Goal: Task Accomplishment & Management: Manage account settings

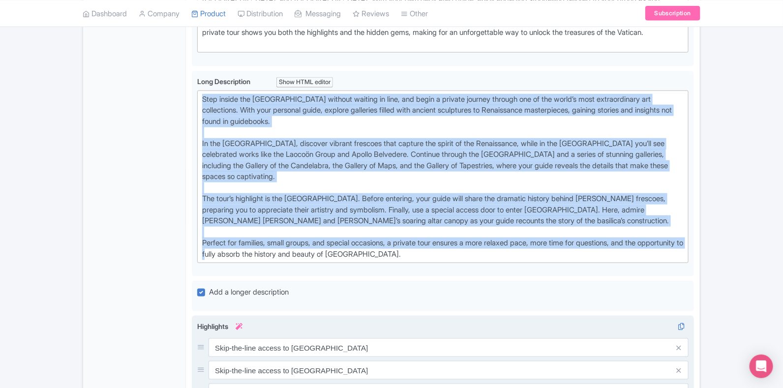
scroll to position [430, 0]
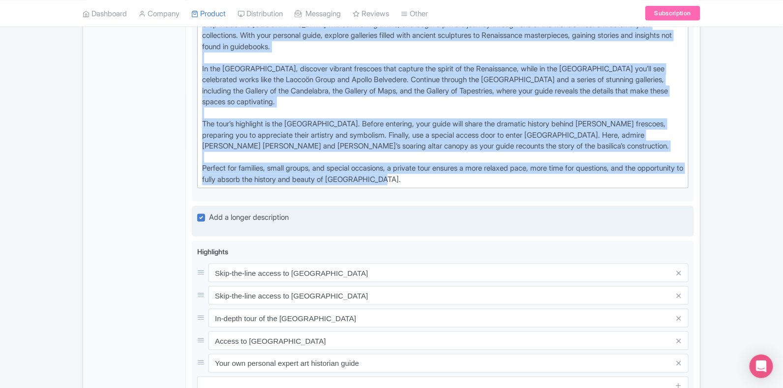
drag, startPoint x: 202, startPoint y: 268, endPoint x: 464, endPoint y: 227, distance: 265.5
click at [464, 227] on div "Private Complete Vatican Tour With Vatican Museums, Sistine Chapel & St. Peter'…" at bounding box center [443, 163] width 502 height 845
type trix-editor "<div>Step inside the Vatican Museums without waiting in line, and begin a priva…"
copy div "Step inside the Vatican Museums without waiting in line, and begin a private jo…"
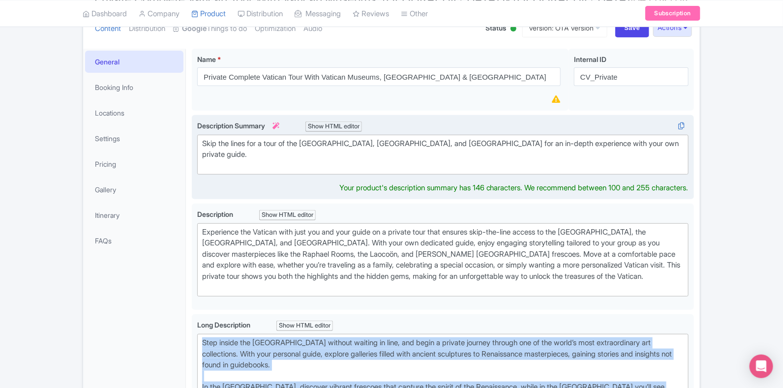
scroll to position [134, 0]
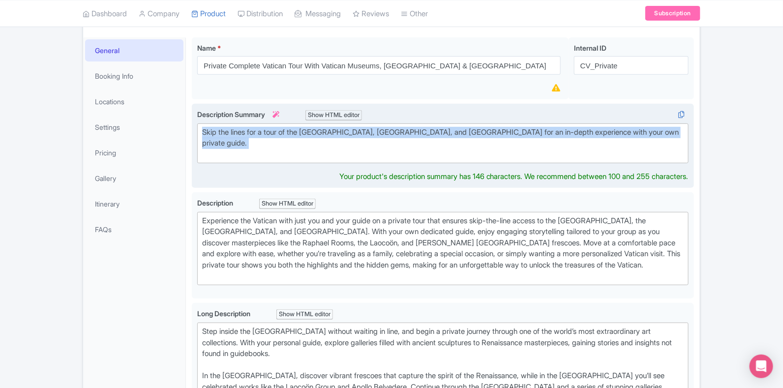
drag, startPoint x: 246, startPoint y: 158, endPoint x: 197, endPoint y: 127, distance: 58.4
click at [197, 127] on trix-editor "Skip the lines for a tour of the Vatican Museums, Sistine Chapel, and St. Peter…" at bounding box center [443, 144] width 492 height 40
type trix-editor "<div>Skip the lines for a tour of the Vatican Museums, Sistine Chapel, and St. …"
copy div "Skip the lines for a tour of the Vatican Museums, Sistine Chapel, and St. Peter…"
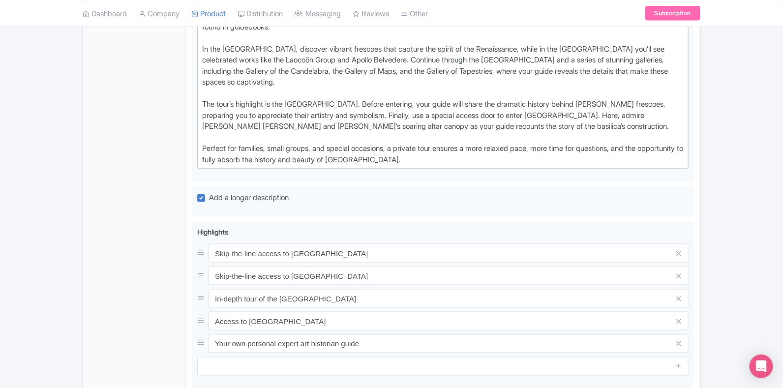
scroll to position [564, 0]
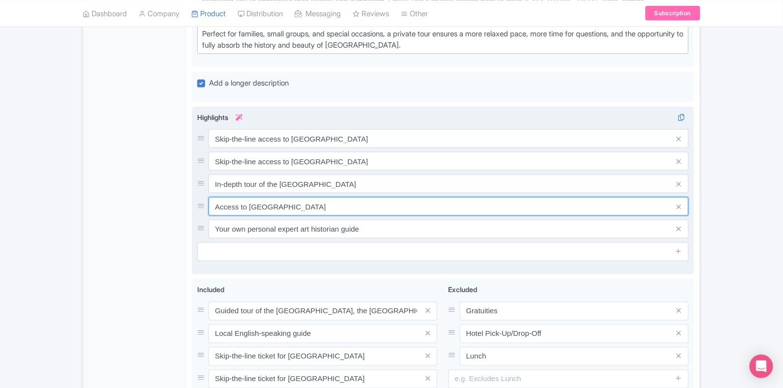
drag, startPoint x: 345, startPoint y: 209, endPoint x: 200, endPoint y: 207, distance: 145.2
click at [200, 207] on div "Access to St. Peter's Basilica" at bounding box center [443, 206] width 492 height 19
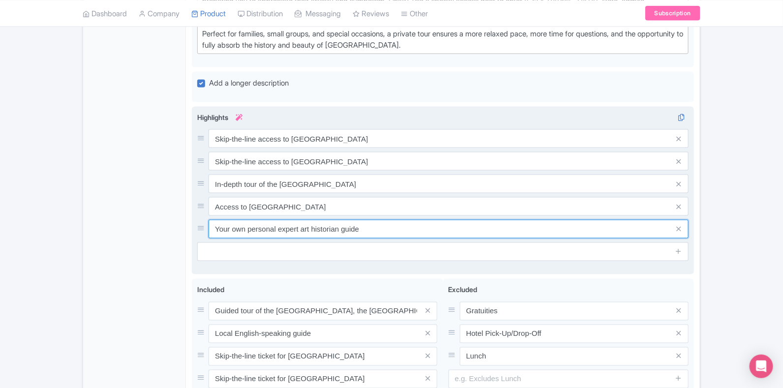
drag, startPoint x: 394, startPoint y: 232, endPoint x: 215, endPoint y: 225, distance: 178.8
click at [215, 225] on input "Your own personal expert art historian guide" at bounding box center [449, 229] width 480 height 19
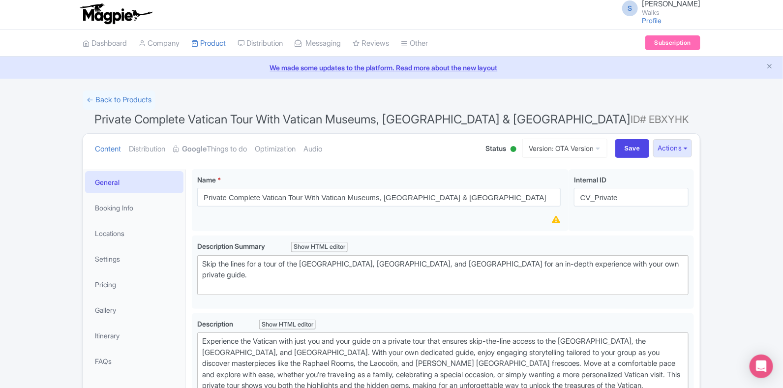
scroll to position [0, 0]
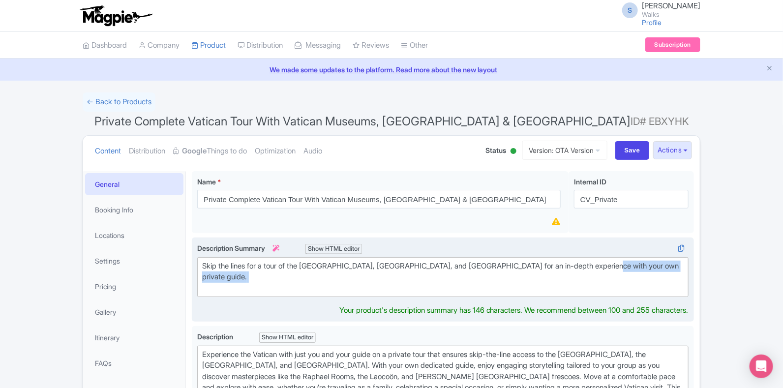
drag, startPoint x: 598, startPoint y: 262, endPoint x: 629, endPoint y: 288, distance: 40.8
click at [629, 288] on div "Skip the lines for a tour of the Vatican Museums, Sistine Chapel, and St. Peter…" at bounding box center [443, 277] width 482 height 33
copy div "with your own private guide."
click at [231, 277] on div "Skip the lines for a tour of the Vatican Museums, Sistine Chapel, and St. Peter…" at bounding box center [443, 277] width 482 height 33
click at [235, 277] on div "Skip the lines for a tour of the Vatican Museums, Sistine Chapel, and St. Peter…" at bounding box center [443, 277] width 482 height 33
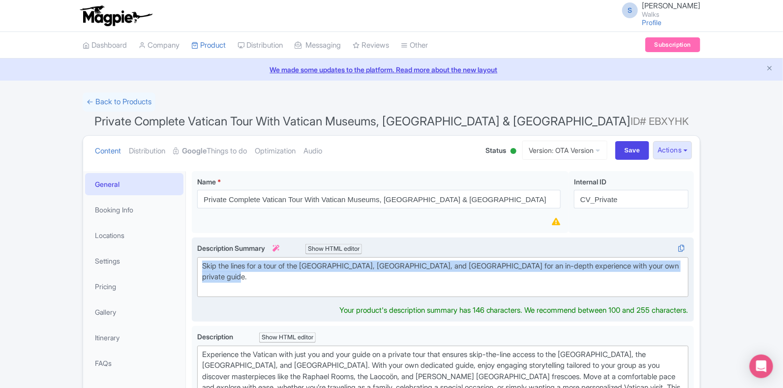
drag, startPoint x: 224, startPoint y: 275, endPoint x: 195, endPoint y: 260, distance: 32.4
click at [195, 260] on div "Skip the lines for a tour of the Vatican Museums, Sistine Chapel, and St. Peter…" at bounding box center [443, 280] width 502 height 85
copy div "Skip the lines for a tour of the Vatican Museums, Sistine Chapel, and St. Peter…"
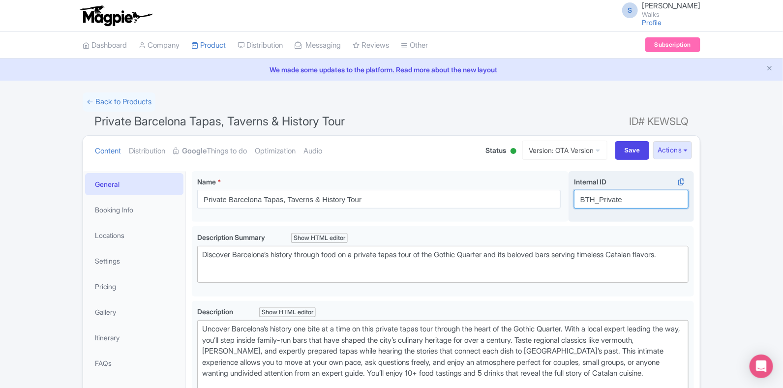
drag, startPoint x: 631, startPoint y: 198, endPoint x: 578, endPoint y: 198, distance: 52.7
click at [578, 198] on input "BTH_Private" at bounding box center [631, 199] width 115 height 19
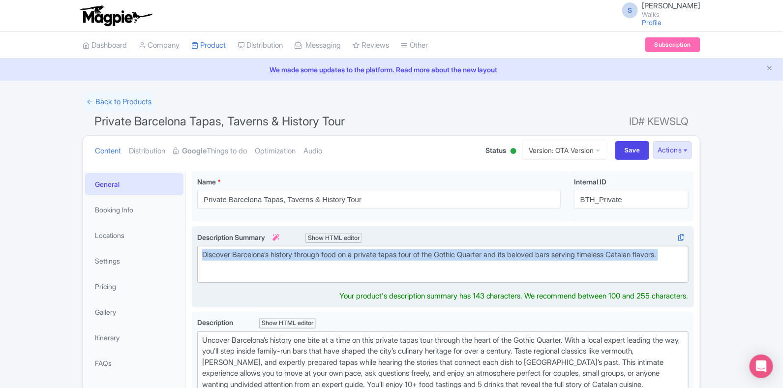
drag, startPoint x: 240, startPoint y: 271, endPoint x: 203, endPoint y: 251, distance: 42.3
click at [203, 251] on div "Discover Barcelona’s history through food on a private tapas tour of the Gothic…" at bounding box center [443, 261] width 482 height 22
type trix-editor "<div>Discover Barcelona’s history through food on a private tapas tour of the G…"
copy div "Discover Barcelona’s history through food on a private tapas tour of the Gothic…"
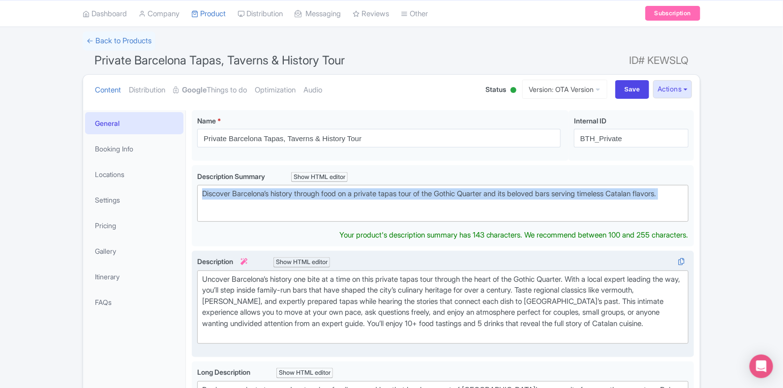
scroll to position [185, 0]
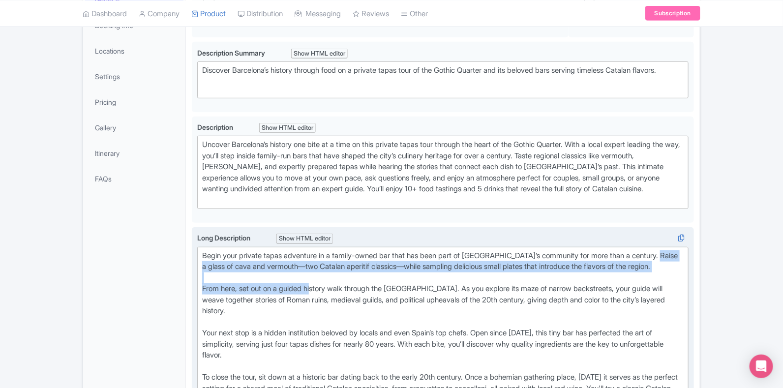
drag, startPoint x: 202, startPoint y: 265, endPoint x: 315, endPoint y: 284, distance: 114.3
click at [315, 284] on div "Begin your private tapas adventure in a family-owned bar that has been part of …" at bounding box center [443, 344] width 482 height 188
type trix-editor "<lor>Ipsum dolo sitamet conse adipiscin el s doeius-tempo inc utla etd magn ali…"
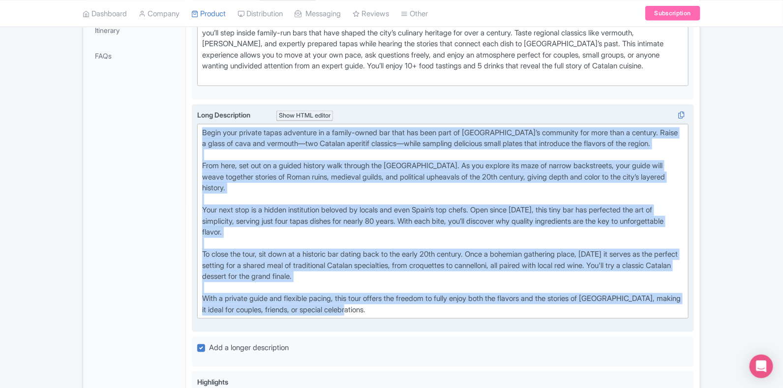
scroll to position [308, 0]
drag, startPoint x: 374, startPoint y: 188, endPoint x: 192, endPoint y: 109, distance: 198.4
click at [192, 109] on div "Long Description i Show HTML editor Bold Italic Strikethrough Link Heading Quot…" at bounding box center [443, 218] width 502 height 229
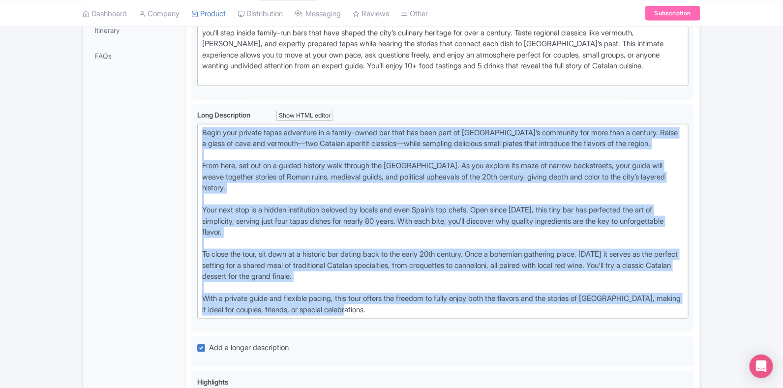
copy div "Lorem ipsu dolorsi ametc adipiscin el s doeius-tempo inc utla etd magn aliq en …"
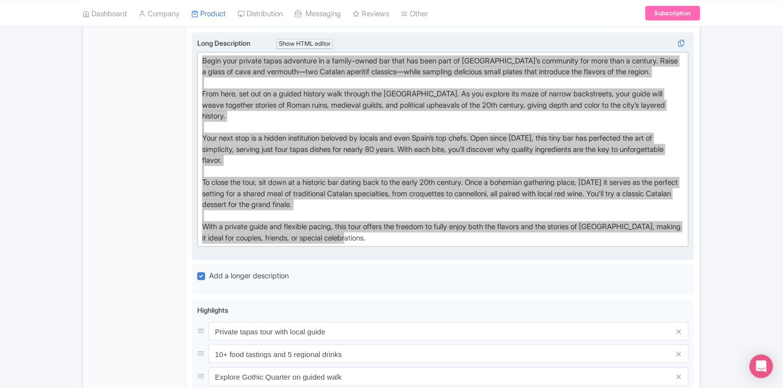
scroll to position [492, 0]
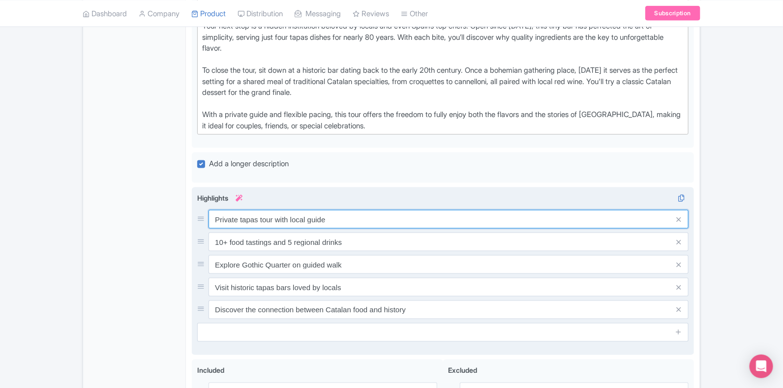
drag, startPoint x: 289, startPoint y: 221, endPoint x: 204, endPoint y: 219, distance: 85.2
click at [204, 219] on div "Private tapas tour with local guide" at bounding box center [443, 219] width 492 height 19
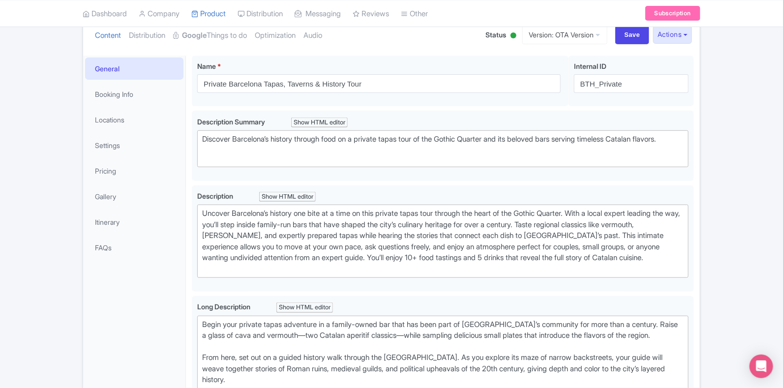
scroll to position [61, 0]
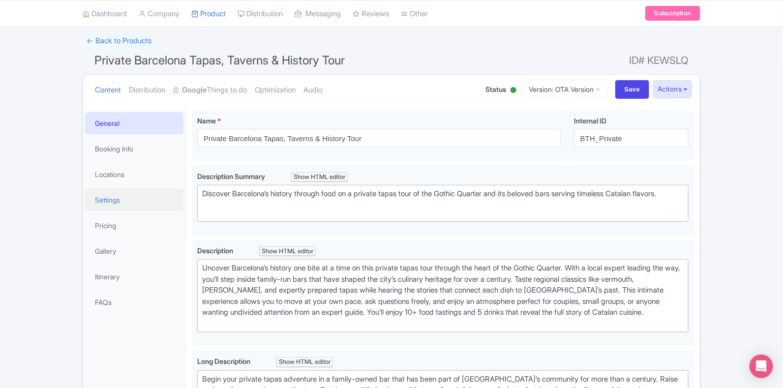
click at [132, 197] on link "Settings" at bounding box center [134, 200] width 98 height 22
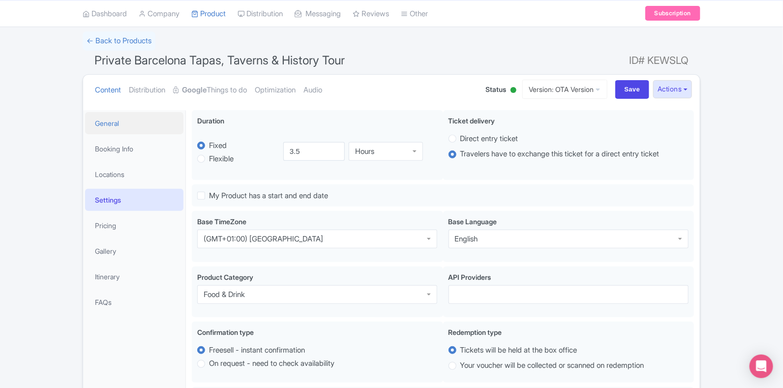
click at [117, 125] on link "General" at bounding box center [134, 123] width 98 height 22
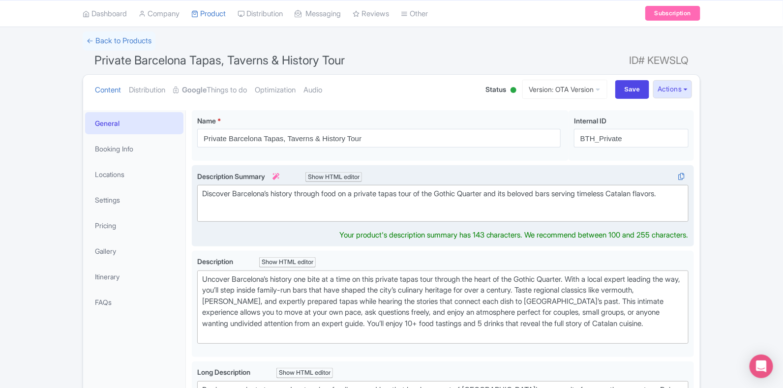
scroll to position [72, 0]
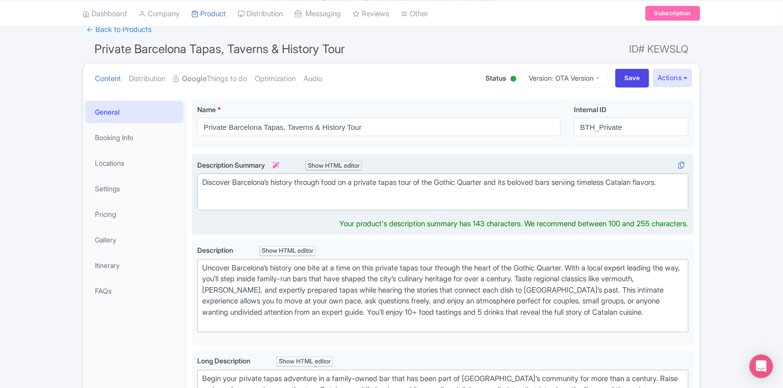
click at [237, 211] on trix-editor "Discover Barcelona’s history through food on a private tapas tour of the Gothic…" at bounding box center [443, 192] width 492 height 37
click at [236, 191] on div "Discover Barcelona’s history through food on a private tapas tour of the Gothic…" at bounding box center [443, 188] width 482 height 22
drag, startPoint x: 236, startPoint y: 191, endPoint x: 201, endPoint y: 178, distance: 37.4
click at [201, 178] on trix-editor "Discover Barcelona’s history through food on a private tapas tour of the Gothic…" at bounding box center [443, 192] width 492 height 37
type trix-editor "<div>Discover Barcelona’s history through food on a private tapas tour of the G…"
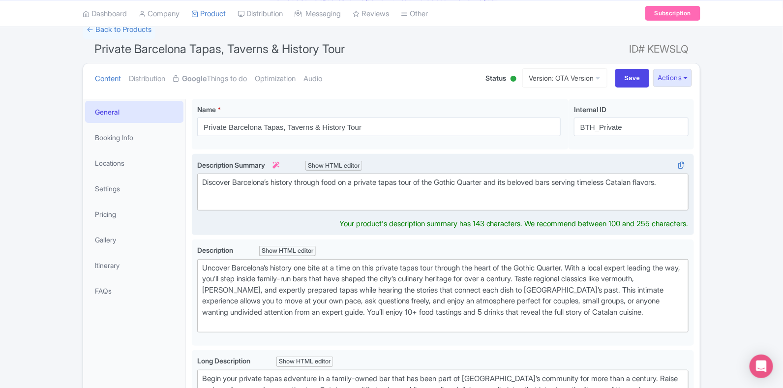
copy div "Discover Barcelona’s history through food on a private tapas tour of the Gothic…"
click at [268, 190] on div "Discover Barcelona’s history through food on a private tapas tour of the Gothic…" at bounding box center [443, 188] width 482 height 22
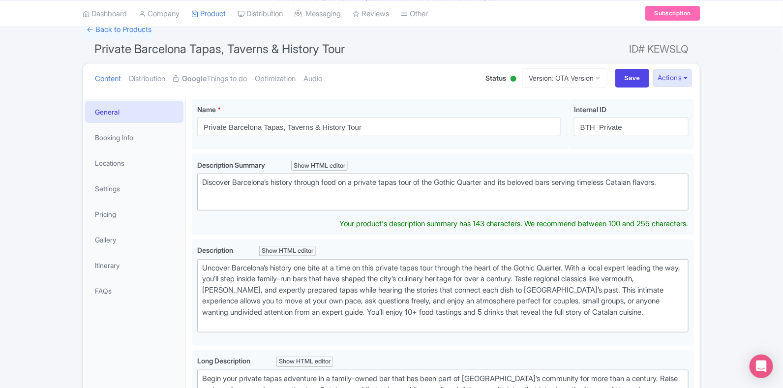
drag, startPoint x: 239, startPoint y: 197, endPoint x: 189, endPoint y: 175, distance: 54.6
copy div "Discover Barcelona’s history through food on a private tapas tour of the Gothic…"
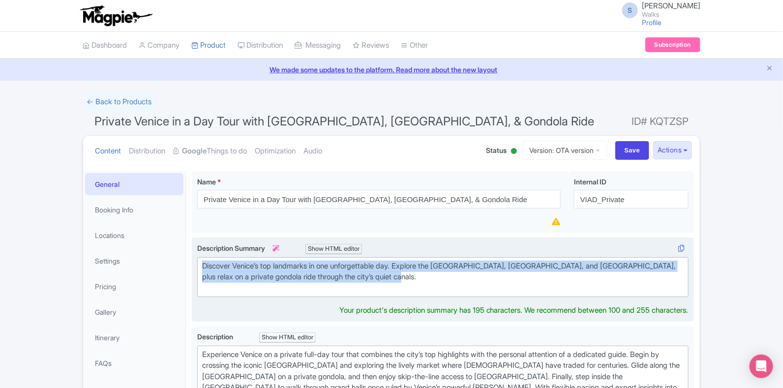
drag, startPoint x: 394, startPoint y: 274, endPoint x: 200, endPoint y: 263, distance: 194.7
click at [200, 263] on trix-editor "Discover Venice’s top landmarks in one unforgettable day. Explore the Rialto Ma…" at bounding box center [443, 277] width 492 height 40
type trix-editor "<div>Discover Venice’s top landmarks in one unforgettable day. Explore the Rial…"
copy div "Discover Venice’s top landmarks in one unforgettable day. Explore the Rialto Ma…"
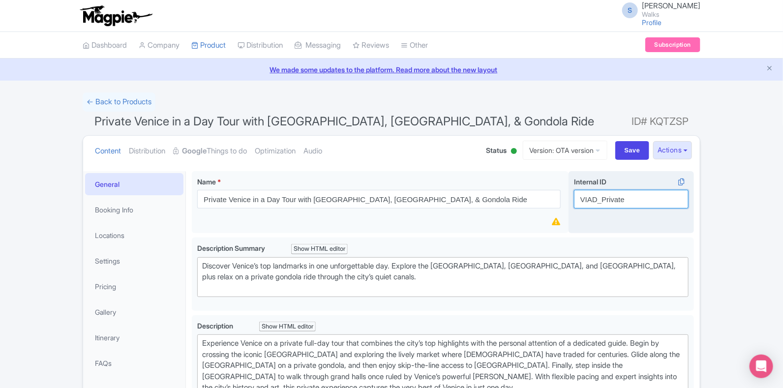
click at [612, 195] on input "VIAD_Private" at bounding box center [631, 199] width 115 height 19
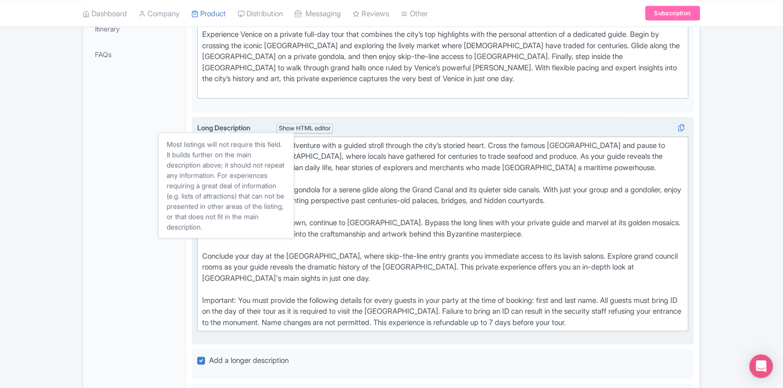
scroll to position [308, 0]
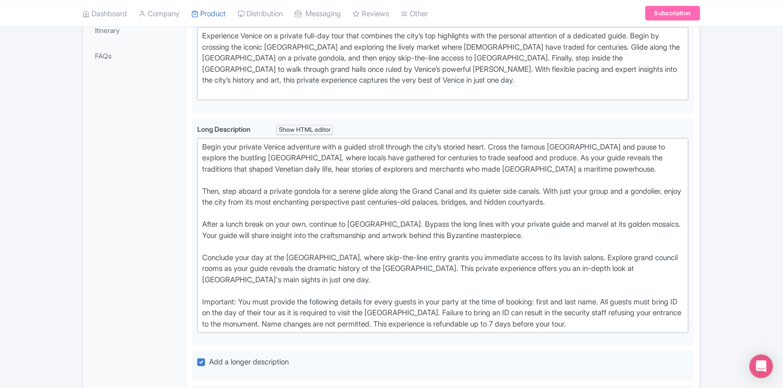
drag, startPoint x: 647, startPoint y: 197, endPoint x: 184, endPoint y: 123, distance: 469.0
click at [184, 123] on div "General Booking Info Locations Settings Pricing Gallery Itinerary FAQs Private …" at bounding box center [391, 312] width 617 height 909
type trix-editor "<div>Begin your private Venice adventure with a guided stroll through the city’…"
copy div "Begin your private Venice adventure with a guided stroll through the city’s sto…"
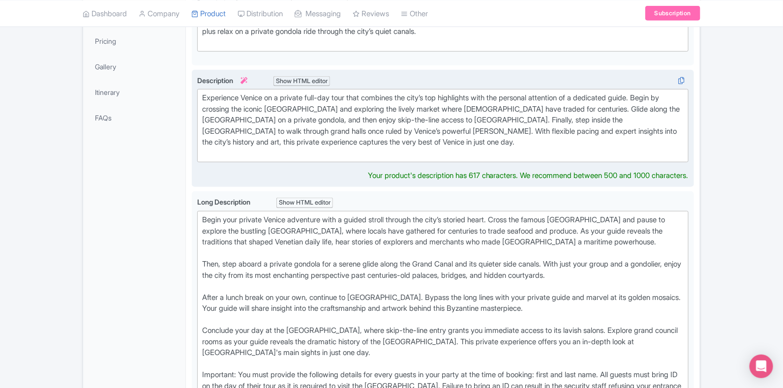
scroll to position [257, 0]
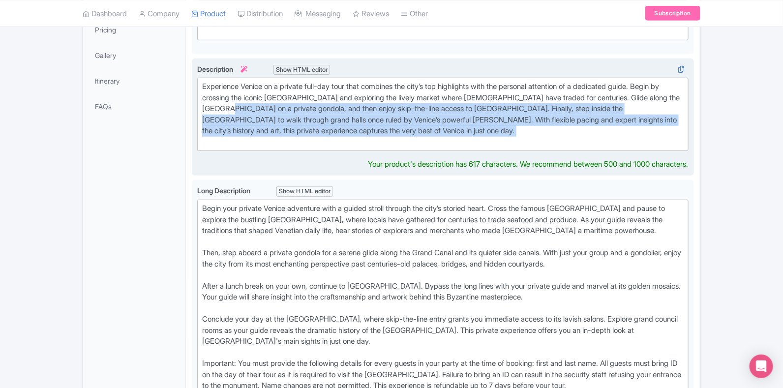
drag, startPoint x: 418, startPoint y: 145, endPoint x: 227, endPoint y: 108, distance: 194.1
click at [227, 108] on div "Experience Venice on a private full-day tour that combines the city’s top highl…" at bounding box center [443, 114] width 482 height 66
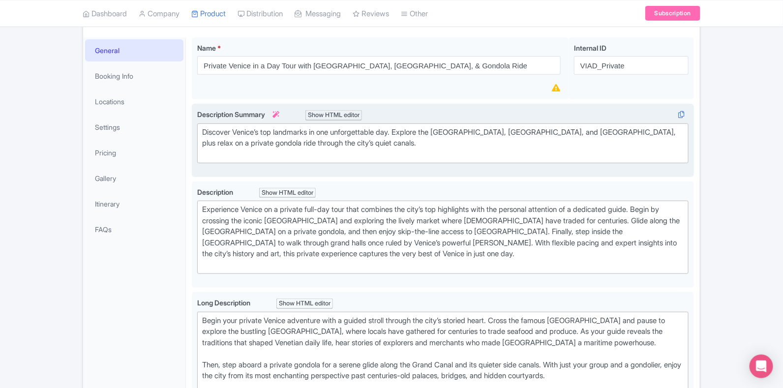
scroll to position [145, 0]
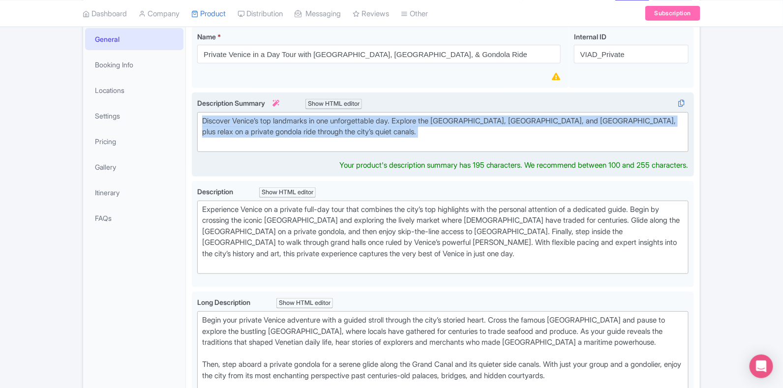
drag, startPoint x: 392, startPoint y: 142, endPoint x: 197, endPoint y: 112, distance: 197.2
click at [197, 112] on trix-editor "Discover Venice’s top landmarks in one unforgettable day. Explore the Rialto Ma…" at bounding box center [443, 132] width 492 height 40
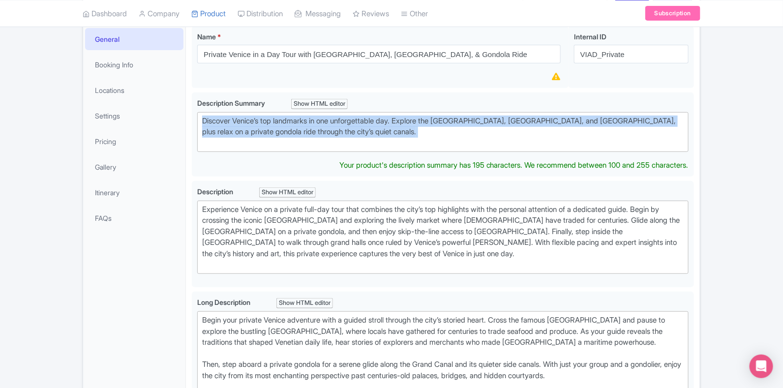
copy div "Discover Venice’s top landmarks in one unforgettable day. Explore the Rialto Ma…"
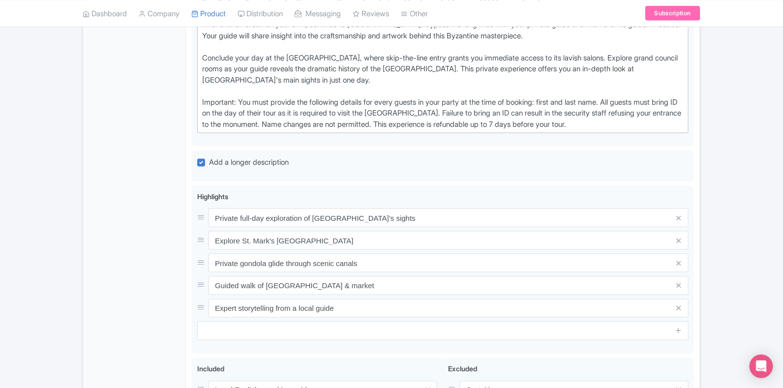
scroll to position [576, 0]
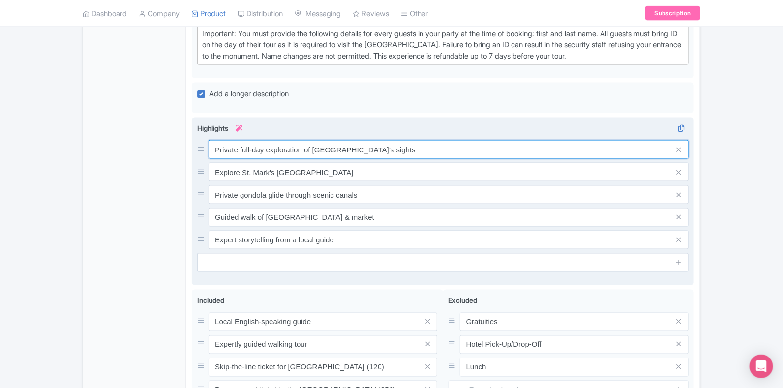
drag, startPoint x: 361, startPoint y: 147, endPoint x: 196, endPoint y: 144, distance: 164.9
click at [196, 144] on div "Private full-day exploration of Venice’s sights Explore St. Mark's Basilica & D…" at bounding box center [443, 202] width 502 height 168
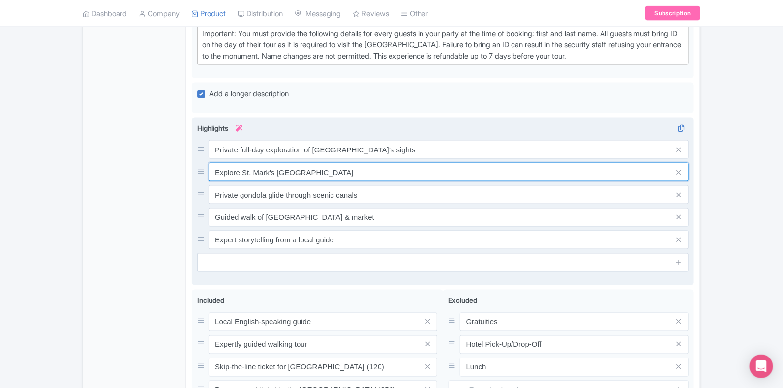
drag, startPoint x: 370, startPoint y: 171, endPoint x: 213, endPoint y: 177, distance: 156.6
click at [213, 177] on input "Explore St. Mark's Basilica & Doge’s Palace" at bounding box center [449, 172] width 480 height 19
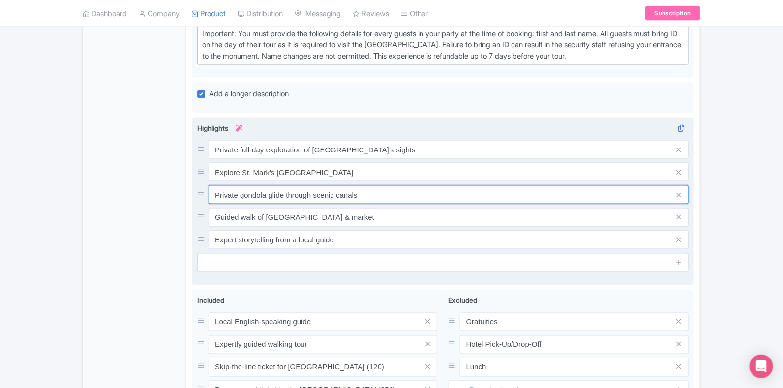
drag, startPoint x: 376, startPoint y: 188, endPoint x: 198, endPoint y: 193, distance: 177.7
click at [198, 193] on div "Private gondola glide through scenic canals" at bounding box center [443, 195] width 492 height 19
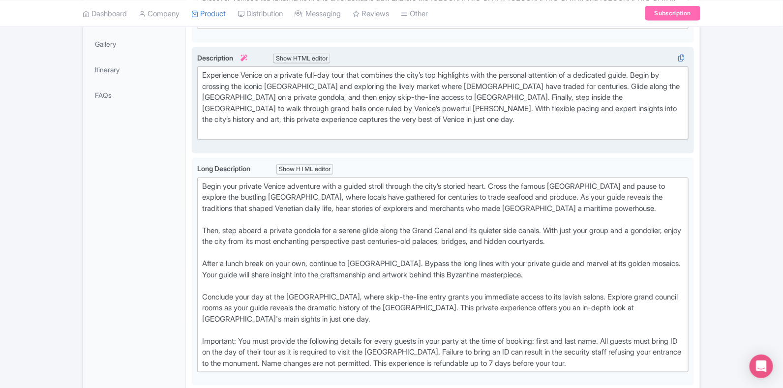
scroll to position [145, 0]
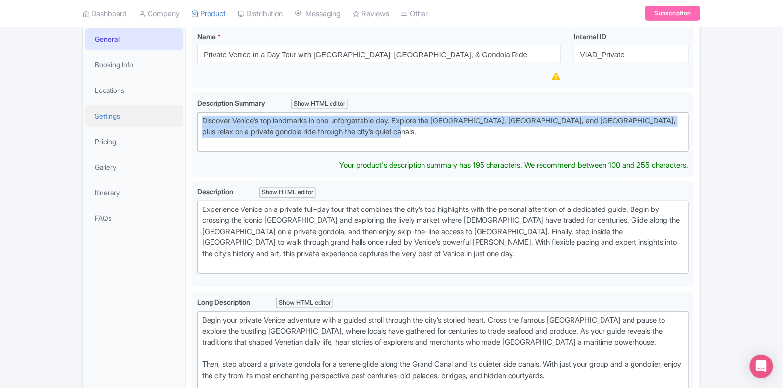
drag, startPoint x: 393, startPoint y: 131, endPoint x: 179, endPoint y: 108, distance: 215.3
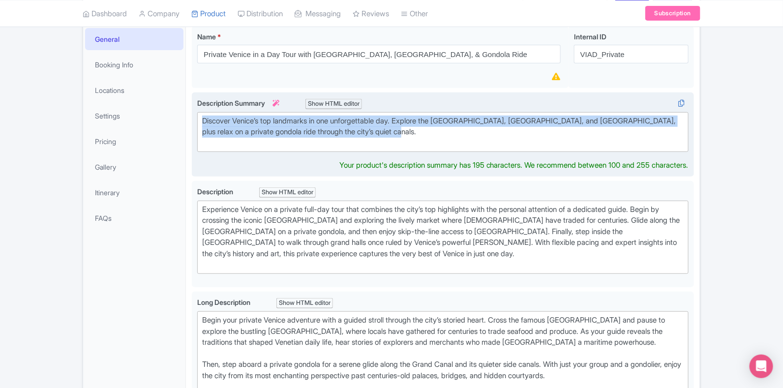
copy div "Discover Venice’s top landmarks in one unforgettable day. Explore the Rialto Ma…"
